Goal: Task Accomplishment & Management: Use online tool/utility

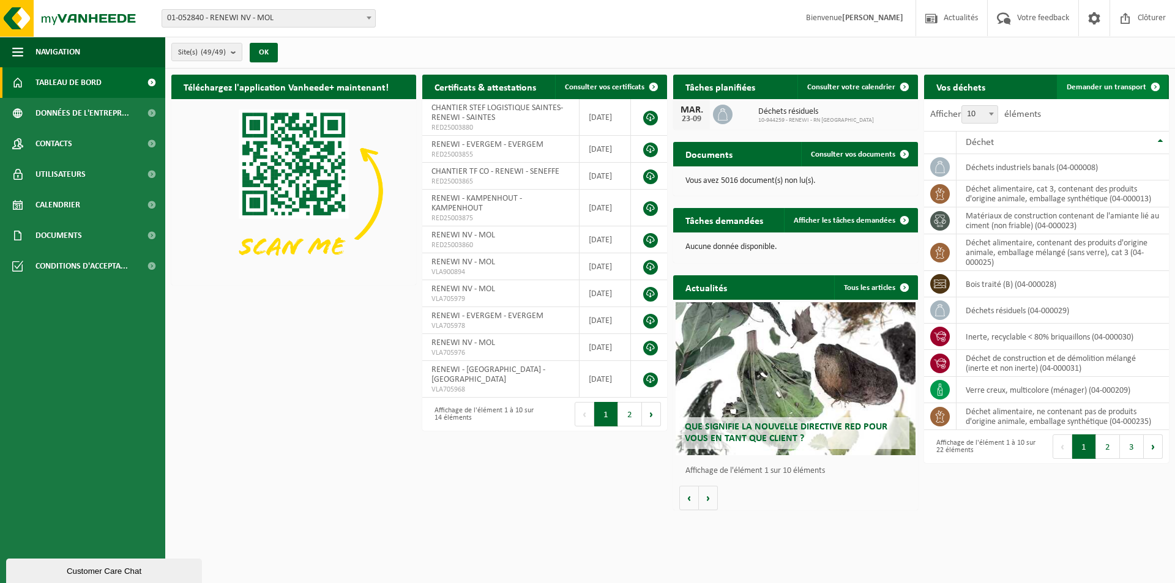
click at [1084, 85] on span "Demander un transport" at bounding box center [1107, 87] width 80 height 8
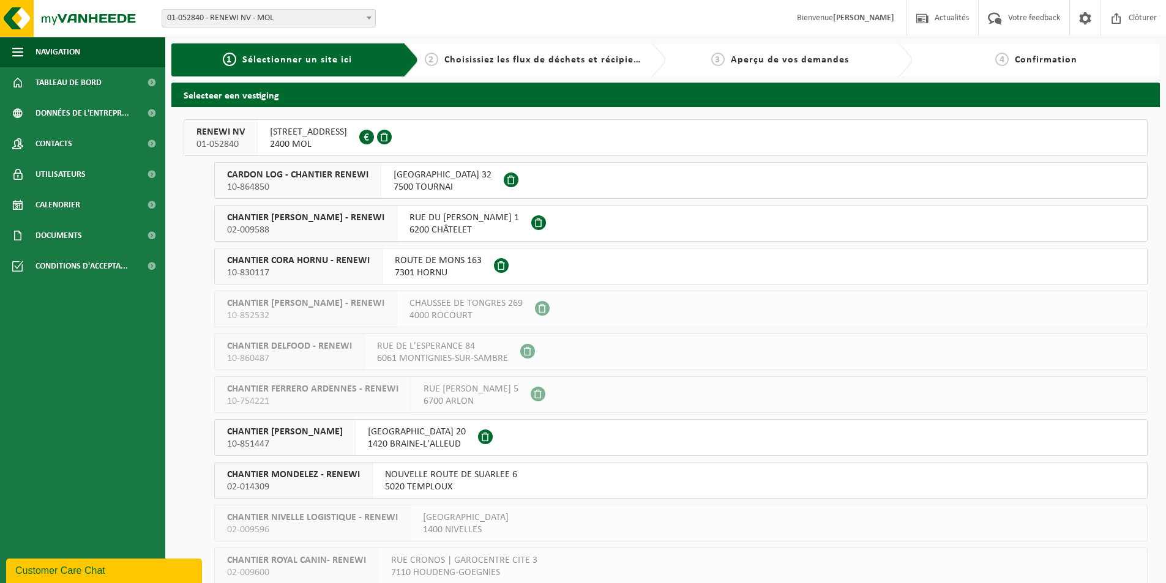
click at [319, 184] on span "10-864850" at bounding box center [297, 187] width 141 height 12
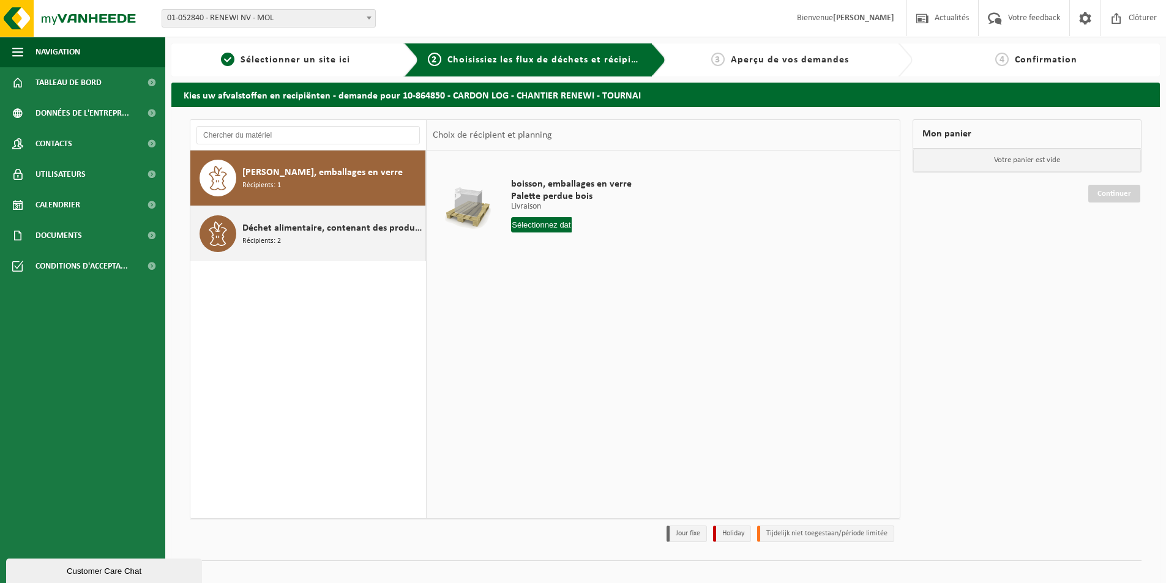
click at [228, 230] on icon at bounding box center [218, 234] width 24 height 24
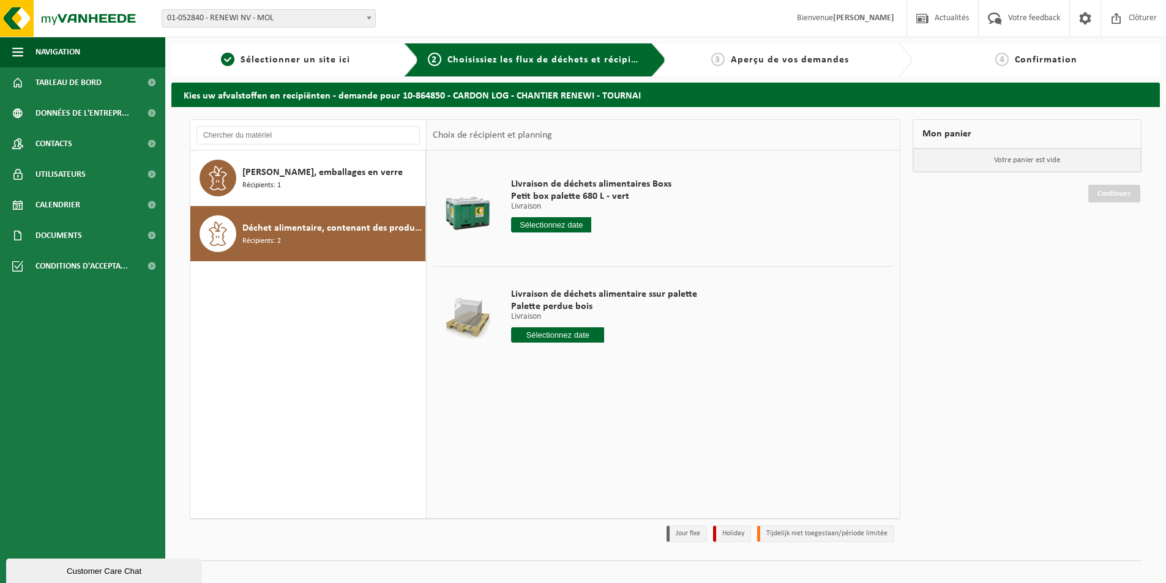
click at [564, 223] on input "text" at bounding box center [551, 224] width 80 height 15
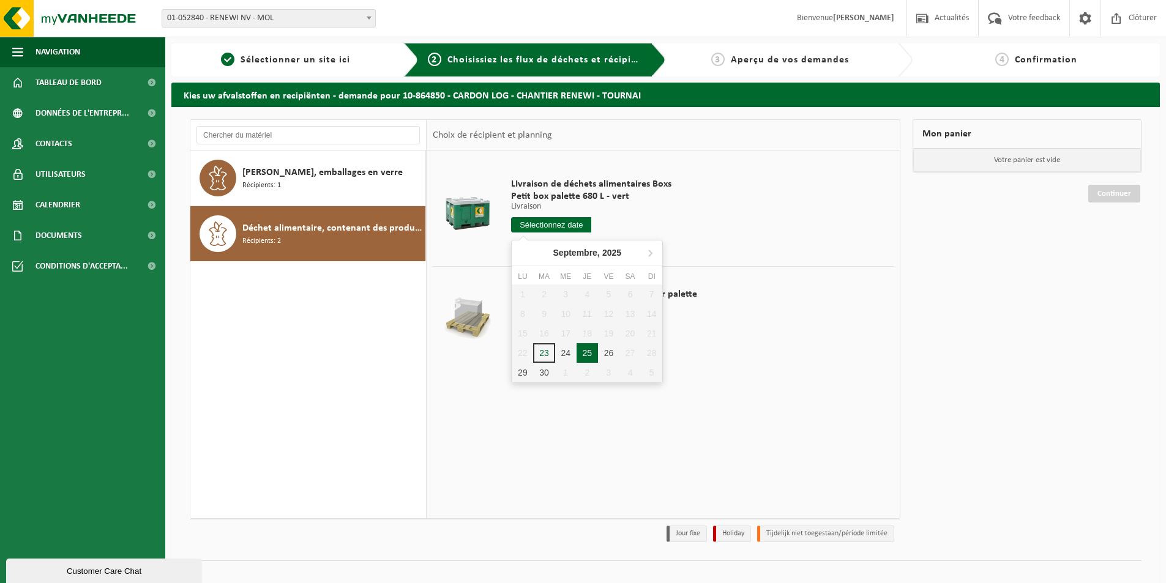
click at [589, 349] on div "25" at bounding box center [587, 353] width 21 height 20
type input "à partir de 2025-09-25"
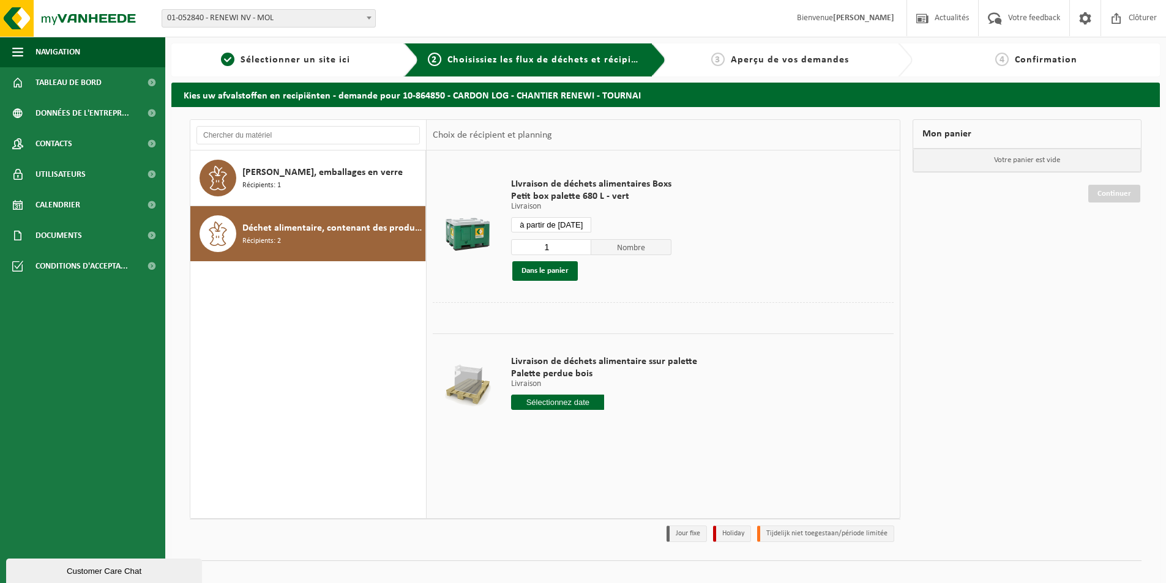
click at [565, 252] on input "1" at bounding box center [551, 247] width 80 height 16
type input "5"
click at [534, 270] on button "Dans le panier" at bounding box center [544, 271] width 65 height 20
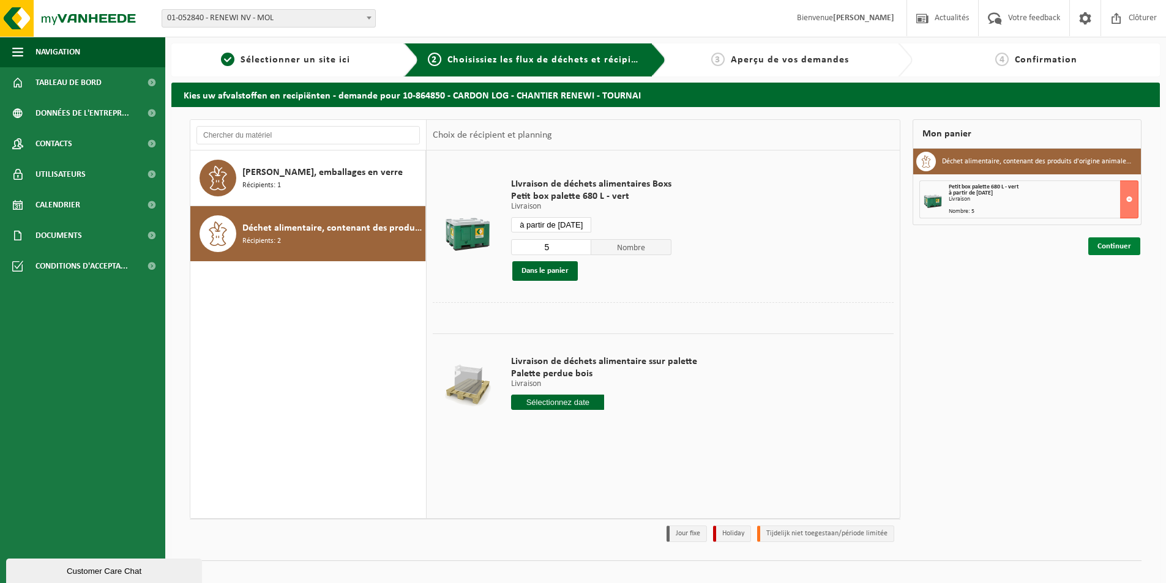
click at [1112, 250] on link "Continuer" at bounding box center [1114, 246] width 52 height 18
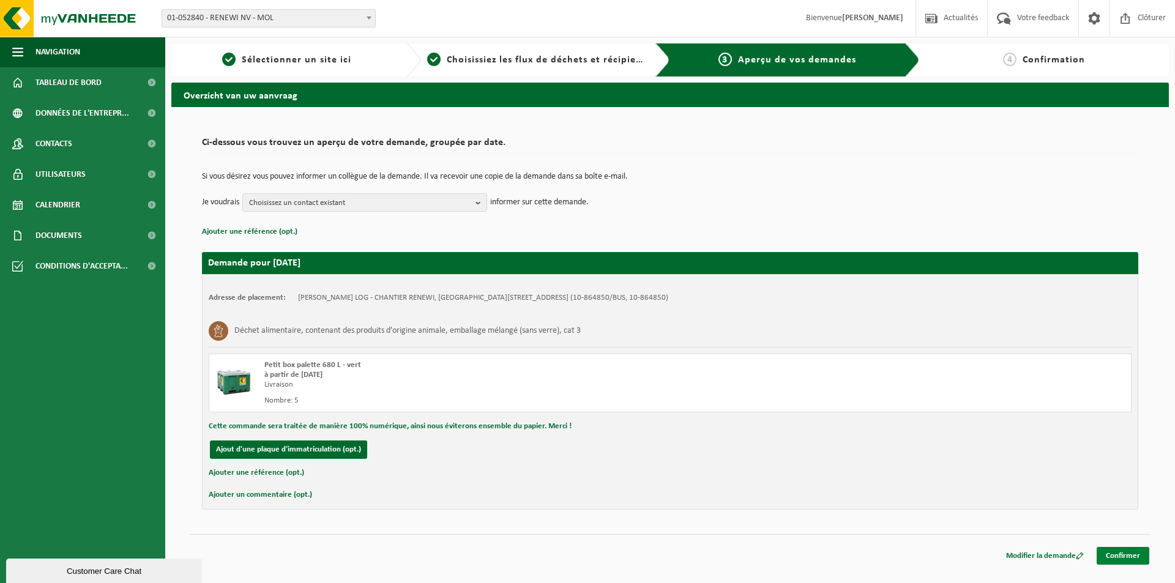
click at [1119, 556] on link "Confirmer" at bounding box center [1123, 556] width 53 height 18
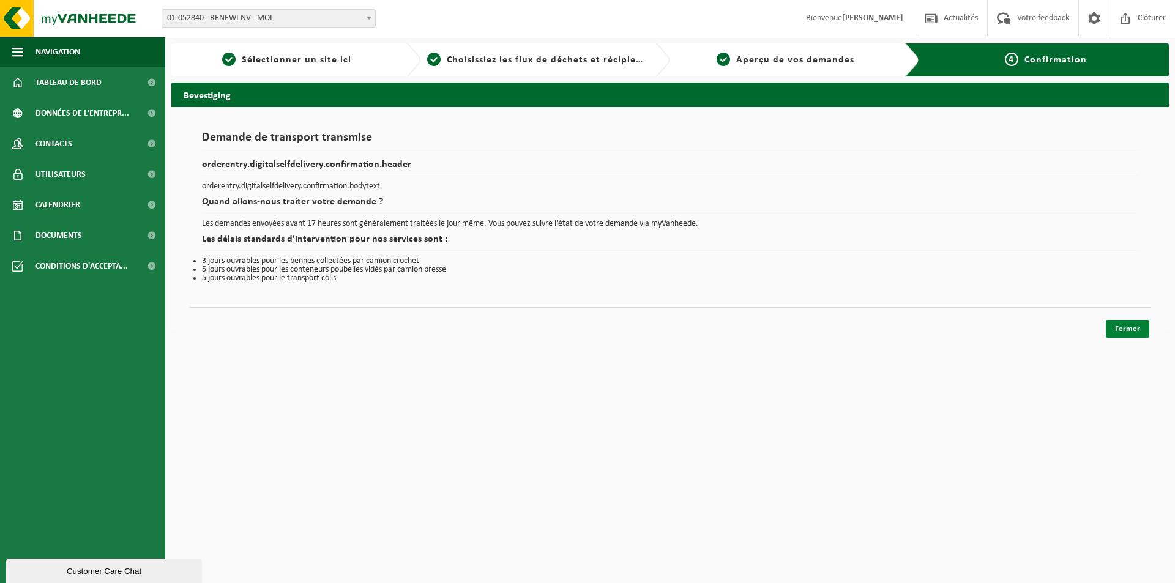
click at [1112, 331] on link "Fermer" at bounding box center [1127, 329] width 43 height 18
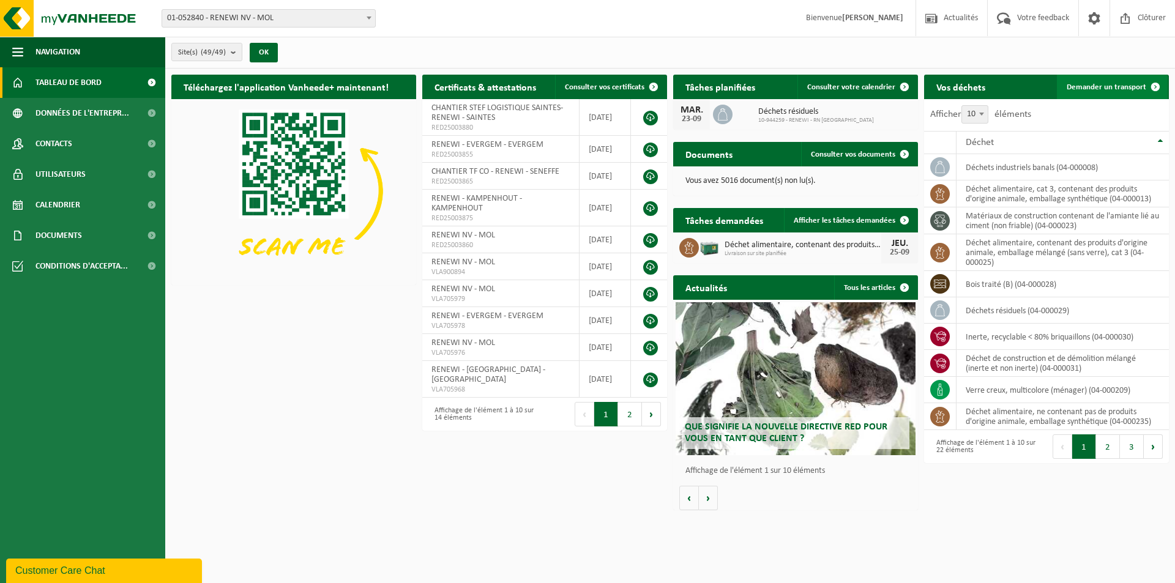
click at [1101, 84] on span "Demander un transport" at bounding box center [1107, 87] width 80 height 8
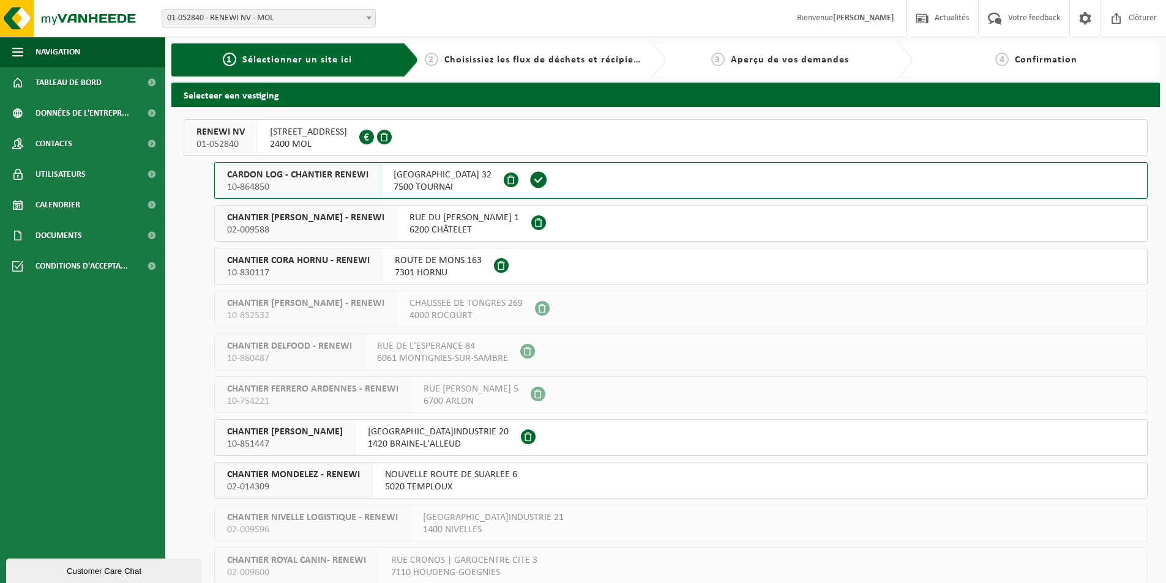
click at [334, 264] on span "CHANTIER CORA HORNU - RENEWI" at bounding box center [298, 261] width 143 height 12
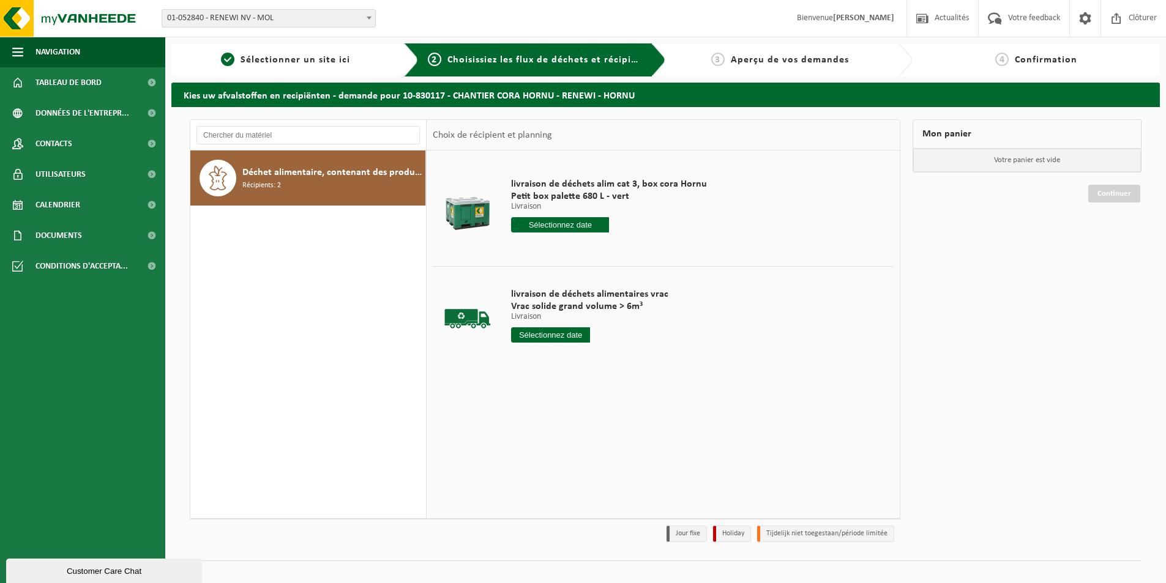
click at [559, 224] on input "text" at bounding box center [560, 224] width 98 height 15
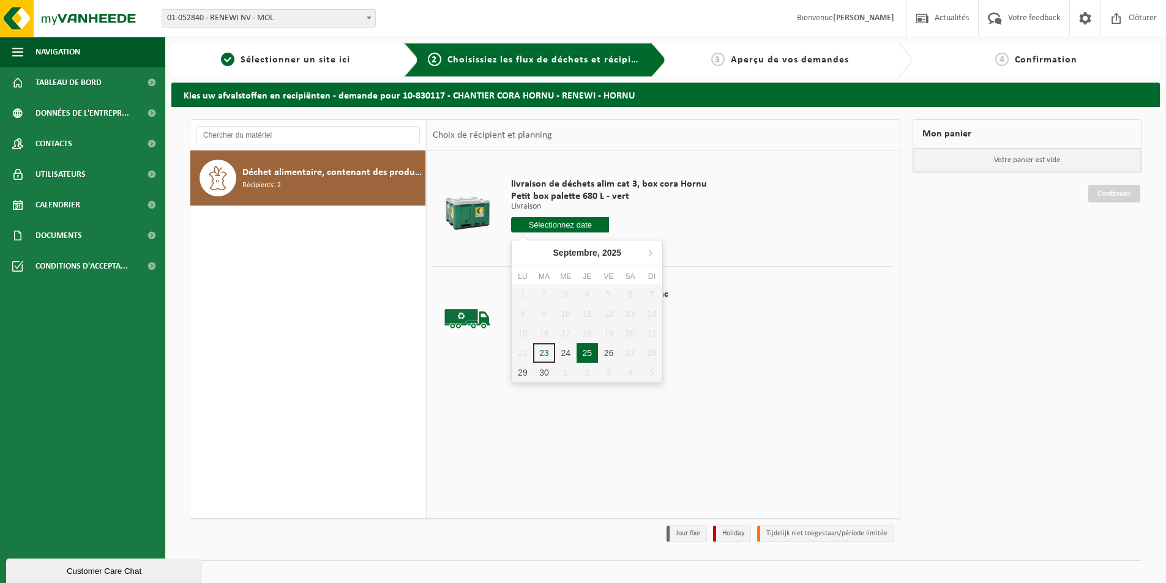
click at [589, 351] on div "25" at bounding box center [587, 353] width 21 height 20
type input "à partir de 2025-09-25"
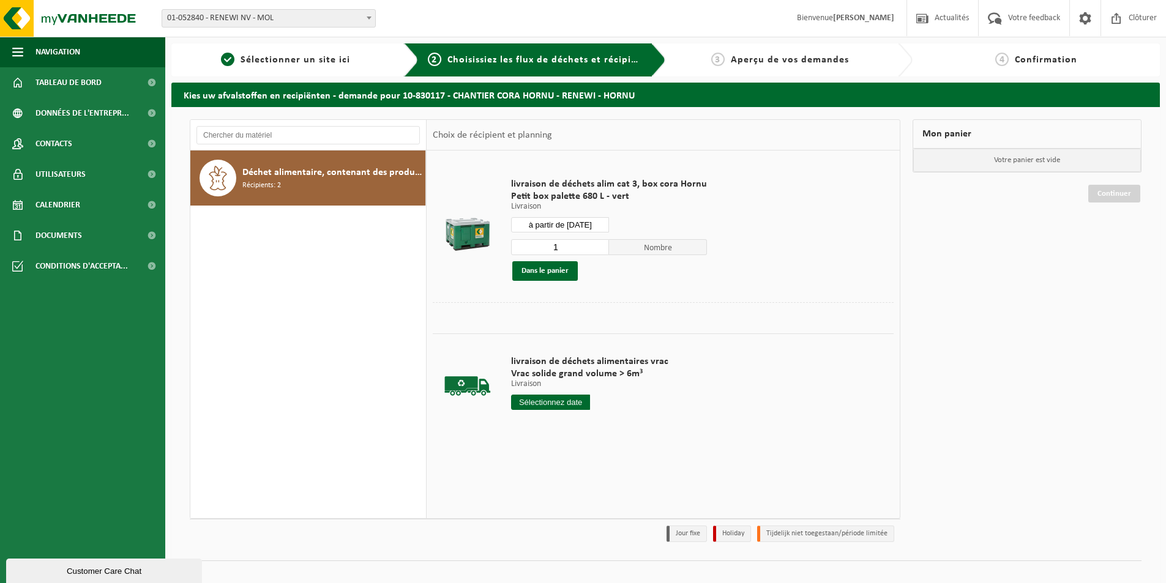
click at [569, 245] on input "1" at bounding box center [560, 247] width 98 height 16
type input "20"
click at [557, 274] on button "Dans le panier" at bounding box center [544, 271] width 65 height 20
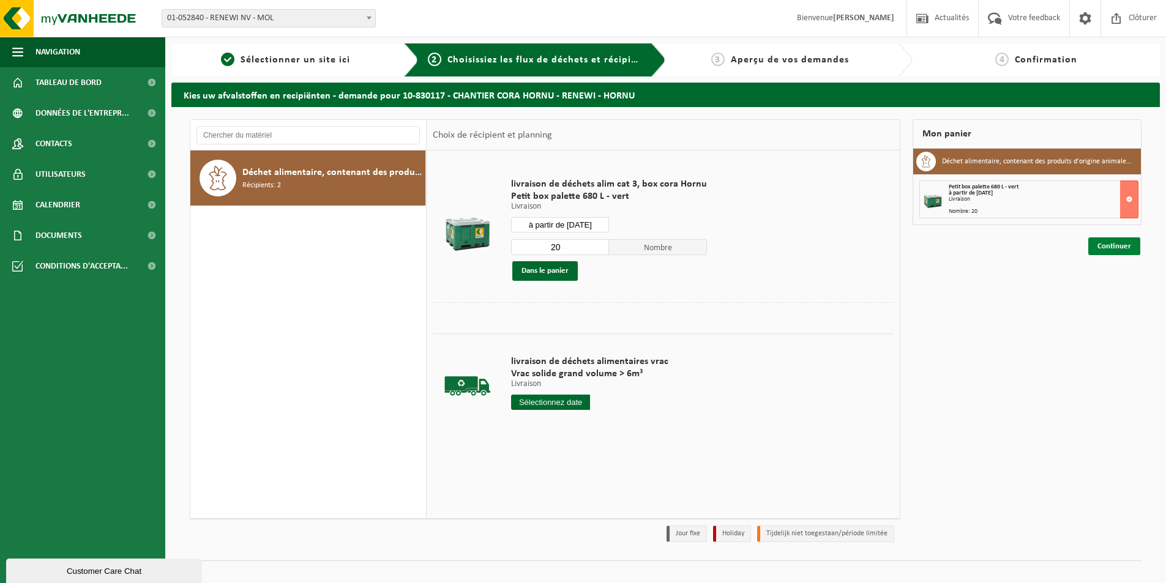
click at [1111, 246] on link "Continuer" at bounding box center [1114, 246] width 52 height 18
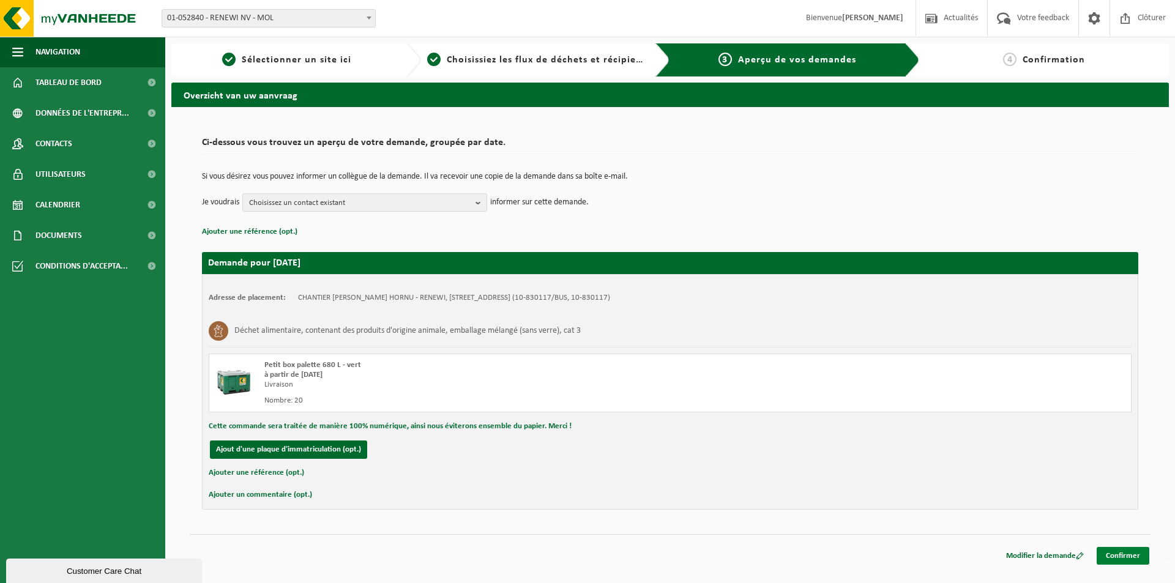
click at [1129, 555] on link "Confirmer" at bounding box center [1123, 556] width 53 height 18
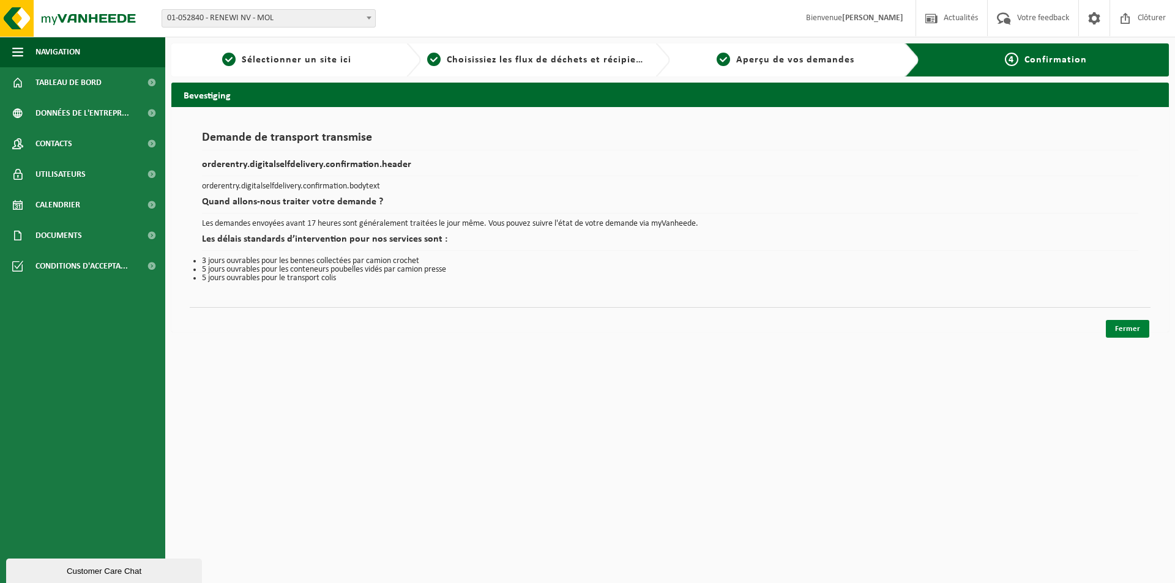
click at [1143, 328] on link "Fermer" at bounding box center [1127, 329] width 43 height 18
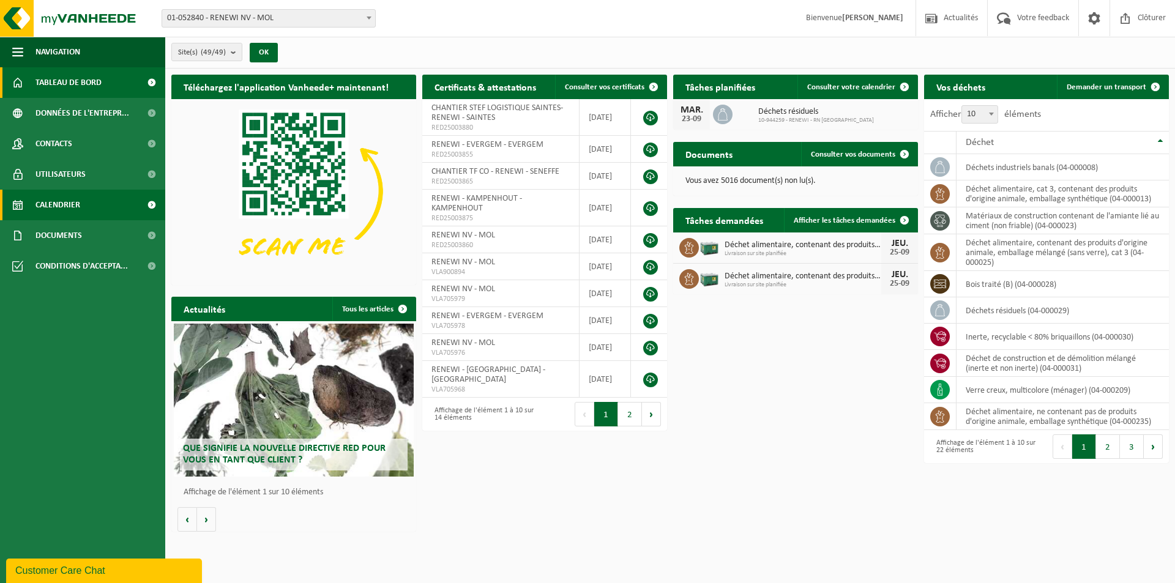
click at [58, 204] on span "Calendrier" at bounding box center [58, 205] width 45 height 31
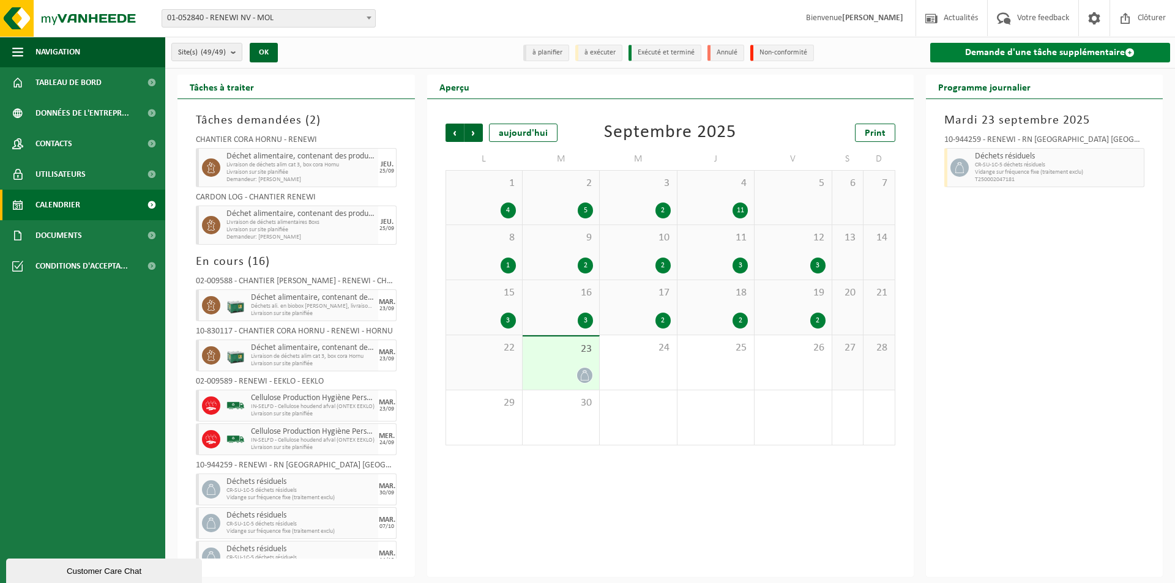
click at [1017, 56] on link "Demande d'une tâche supplémentaire" at bounding box center [1050, 53] width 241 height 20
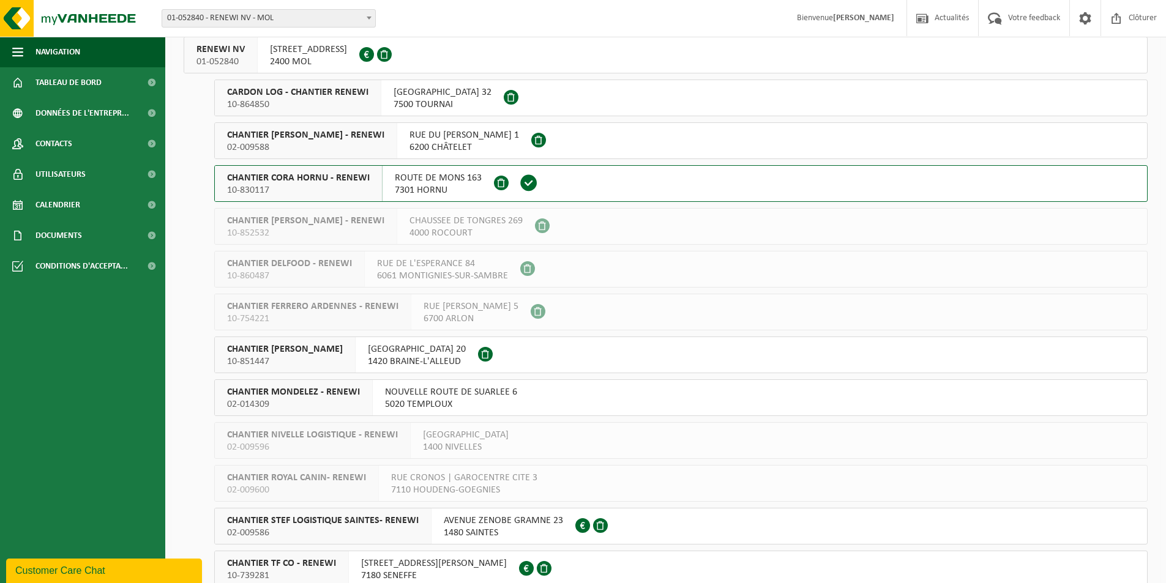
scroll to position [122, 0]
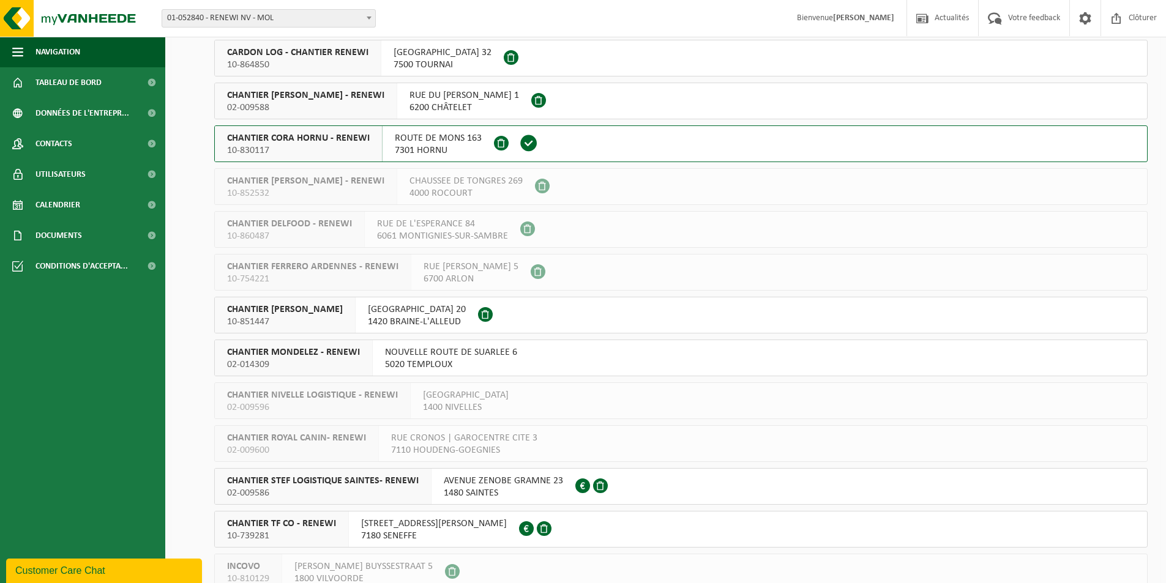
click at [310, 536] on span "10-739281" at bounding box center [281, 536] width 109 height 12
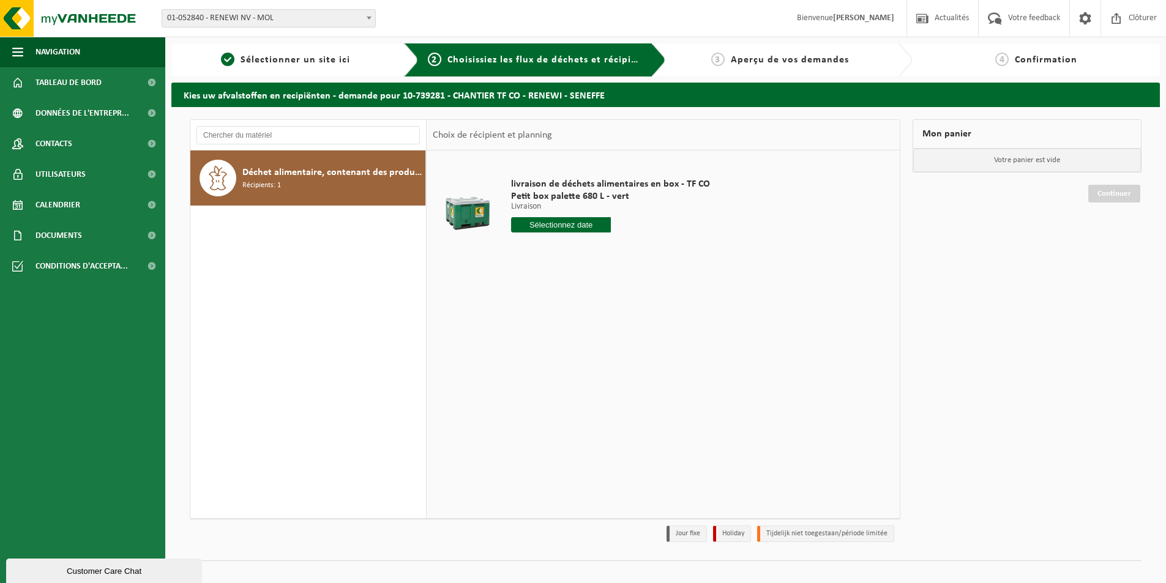
click at [540, 225] on input "text" at bounding box center [561, 224] width 100 height 15
click at [589, 359] on div "25" at bounding box center [587, 353] width 21 height 20
type input "à partir de [DATE]"
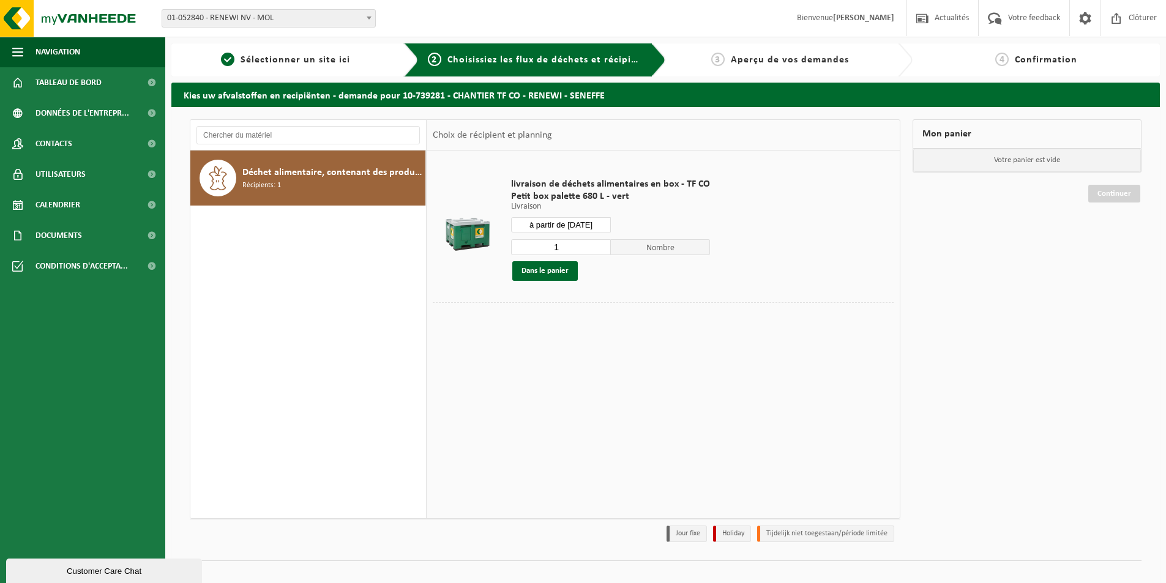
click at [572, 250] on input "1" at bounding box center [561, 247] width 100 height 16
type input "7"
click at [543, 270] on button "Dans le panier" at bounding box center [544, 271] width 65 height 20
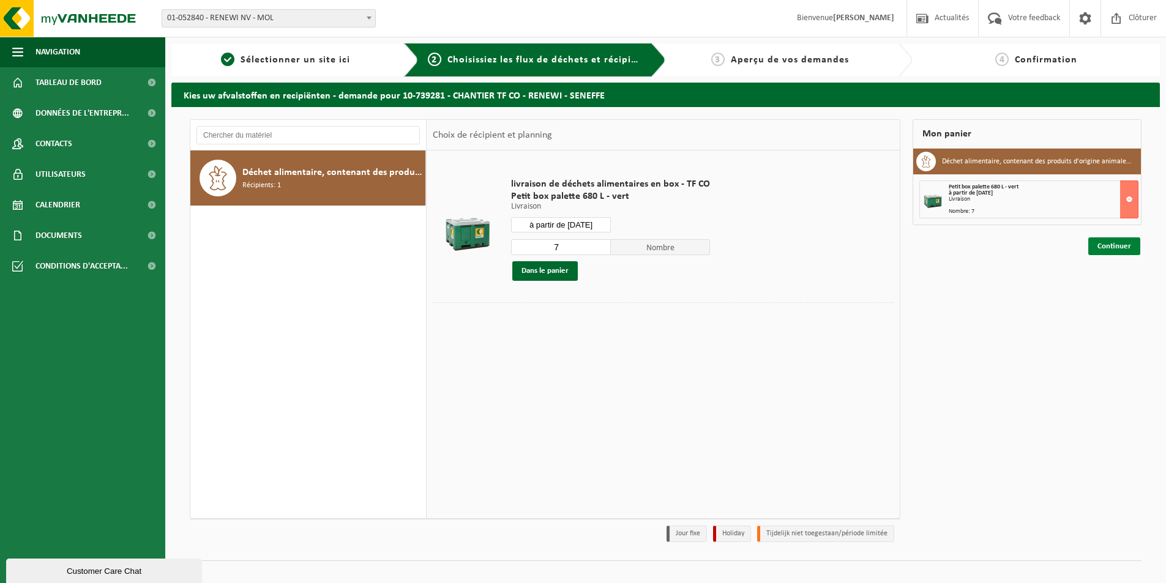
click at [1110, 245] on link "Continuer" at bounding box center [1114, 246] width 52 height 18
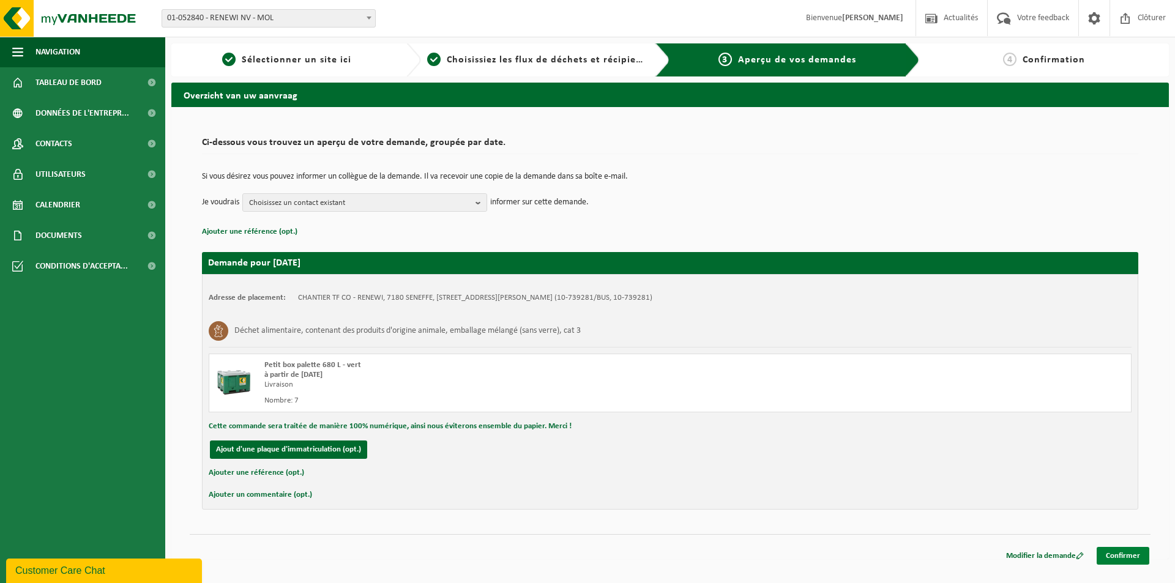
click at [1124, 550] on link "Confirmer" at bounding box center [1123, 556] width 53 height 18
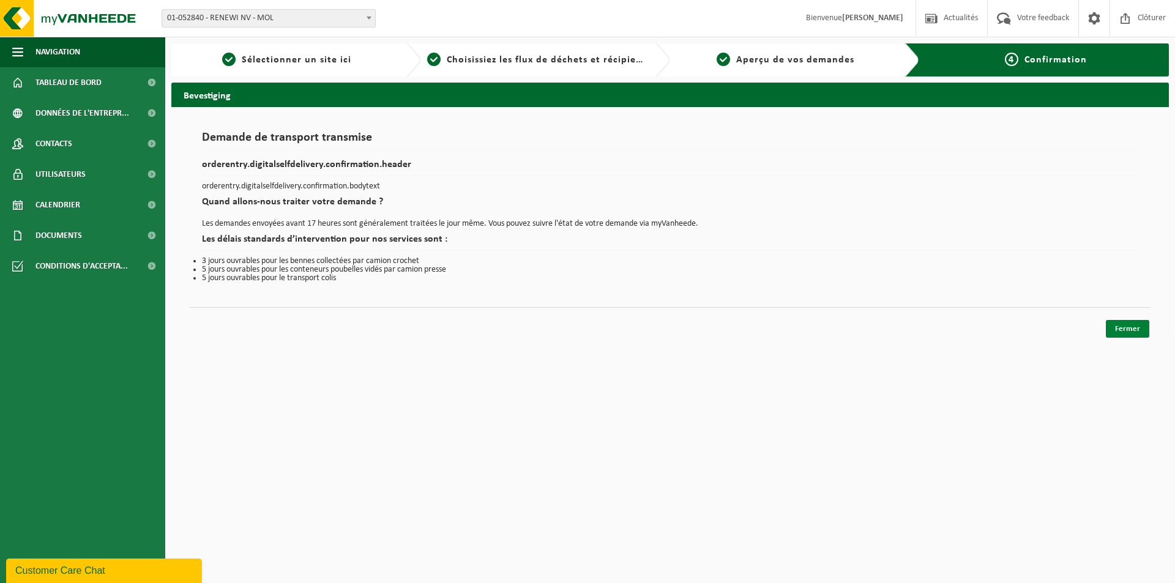
click at [1121, 331] on link "Fermer" at bounding box center [1127, 329] width 43 height 18
